Goal: Communication & Community: Answer question/provide support

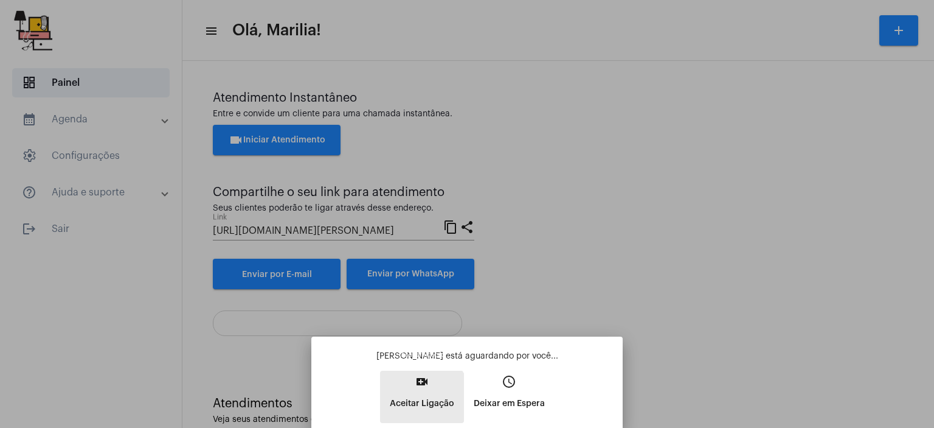
click at [408, 403] on p "Aceitar Ligação" at bounding box center [422, 403] width 64 height 22
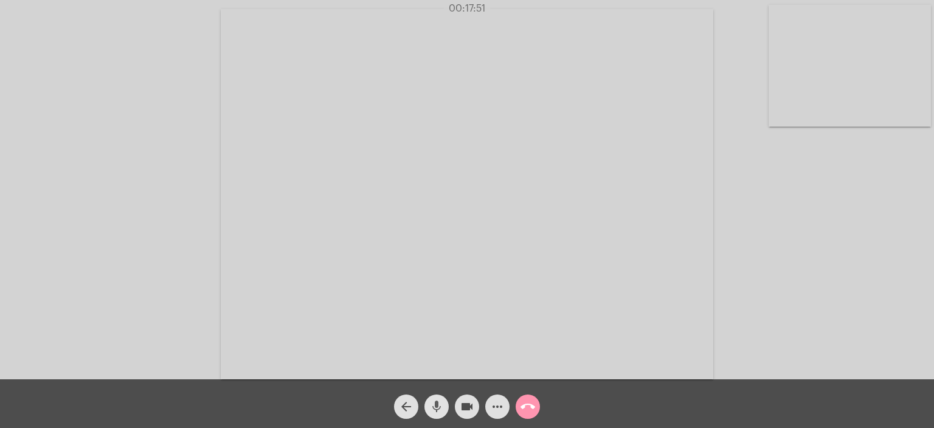
click at [438, 399] on mat-icon "mic" at bounding box center [436, 406] width 15 height 15
click at [438, 399] on mat-icon "mic_off" at bounding box center [436, 406] width 15 height 15
click at [438, 399] on mat-icon "mic" at bounding box center [436, 406] width 15 height 15
click at [438, 399] on mat-icon "mic_off" at bounding box center [436, 406] width 15 height 15
click at [438, 399] on mat-icon "mic" at bounding box center [436, 406] width 15 height 15
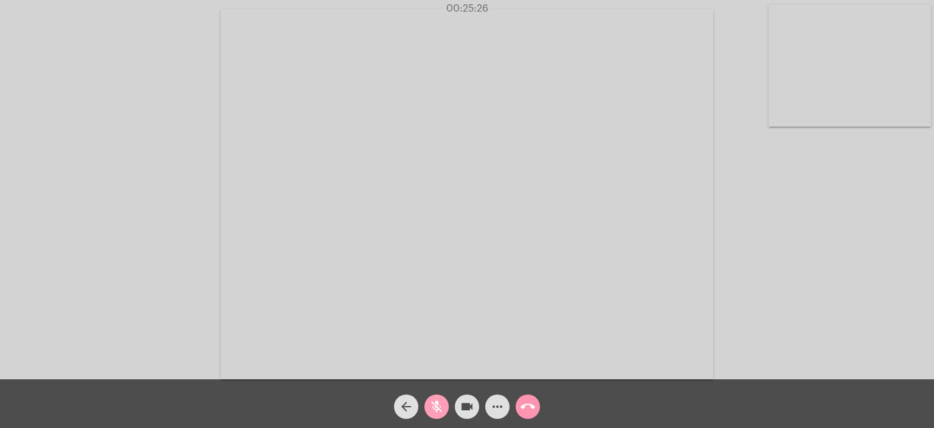
click at [438, 399] on mat-icon "mic_off" at bounding box center [436, 406] width 15 height 15
click at [438, 399] on mat-icon "mic" at bounding box center [436, 406] width 15 height 15
click at [438, 399] on mat-icon "mic_off" at bounding box center [436, 406] width 15 height 15
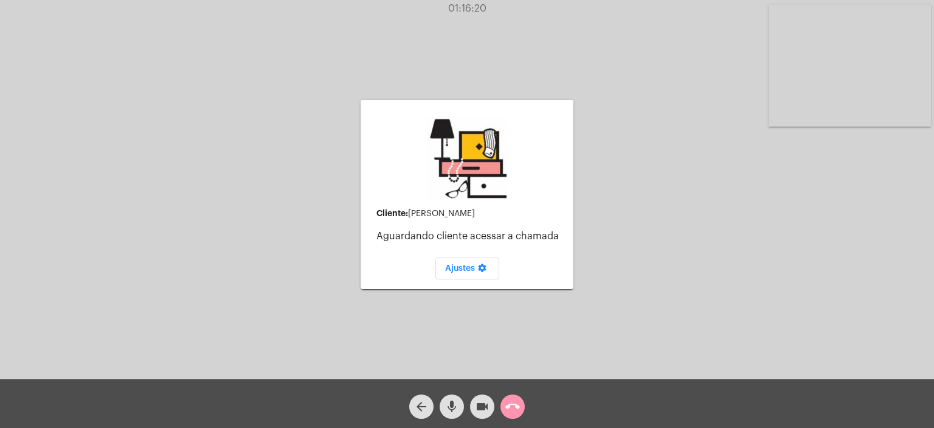
drag, startPoint x: 523, startPoint y: 393, endPoint x: 507, endPoint y: 398, distance: 17.0
click at [507, 398] on div "call_end" at bounding box center [512, 403] width 30 height 30
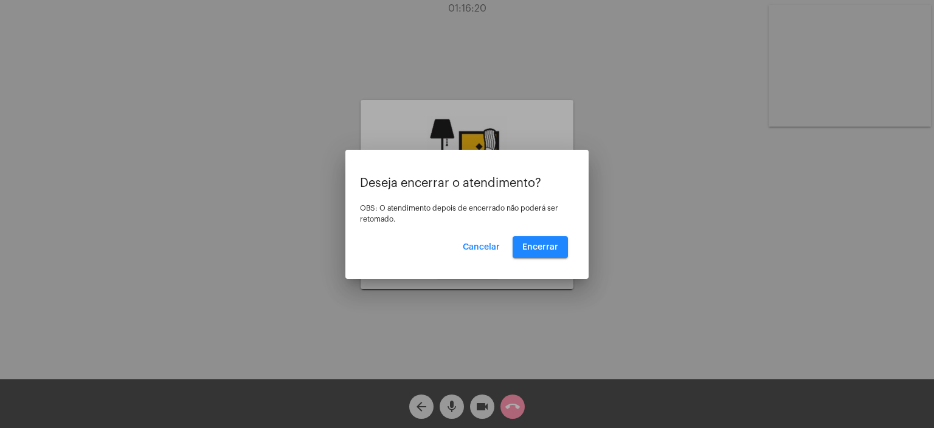
click at [507, 398] on div at bounding box center [467, 214] width 934 height 428
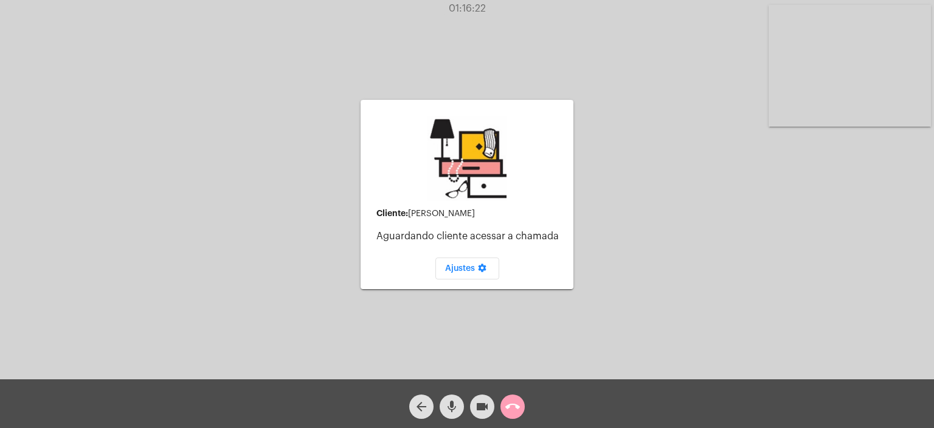
click at [504, 403] on button "call_end" at bounding box center [513, 406] width 24 height 24
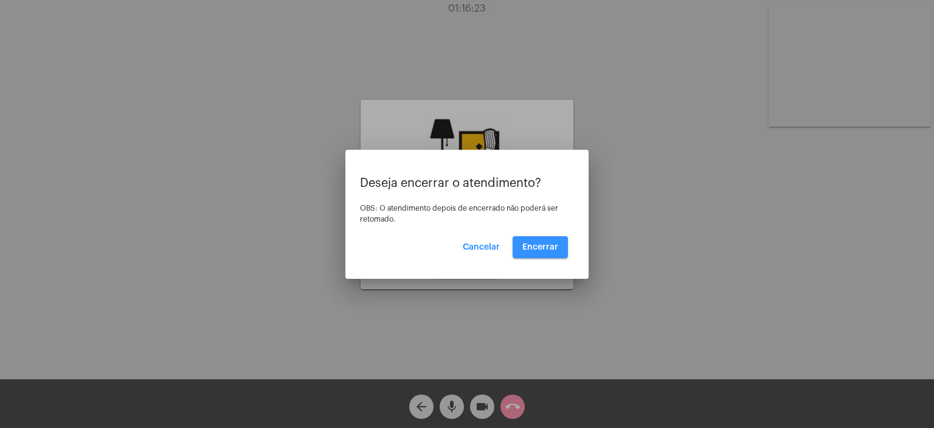
click at [544, 250] on span "Encerrar" at bounding box center [540, 247] width 36 height 9
